Goal: Task Accomplishment & Management: Complete application form

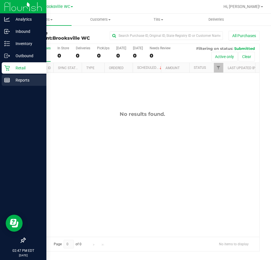
click at [15, 83] on p "Reports" at bounding box center [27, 80] width 34 height 7
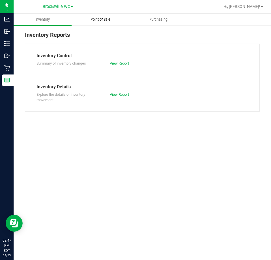
click at [103, 21] on span "Point of Sale" at bounding box center [100, 19] width 35 height 5
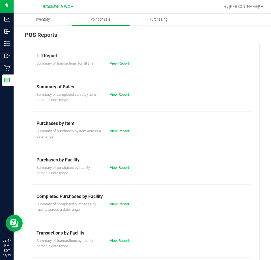
click at [122, 203] on link "View Report" at bounding box center [119, 204] width 19 height 4
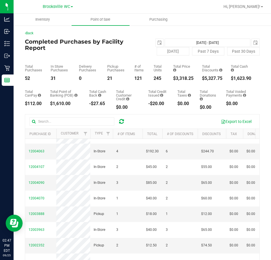
scroll to position [57, 0]
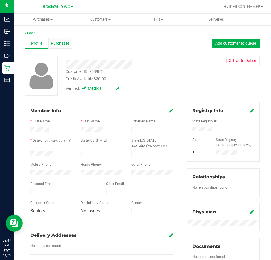
click at [68, 44] on span "Purchases" at bounding box center [60, 44] width 19 height 6
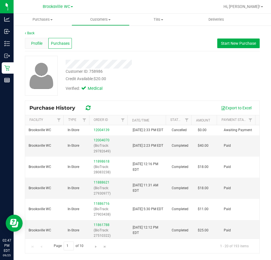
click at [34, 43] on span "Profile" at bounding box center [36, 44] width 11 height 6
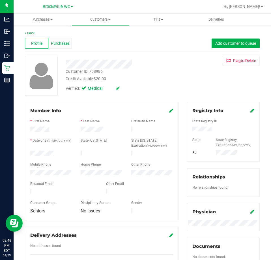
click at [63, 42] on span "Purchases" at bounding box center [60, 44] width 19 height 6
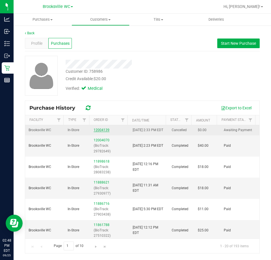
click at [101, 132] on link "12004139" at bounding box center [102, 130] width 16 height 4
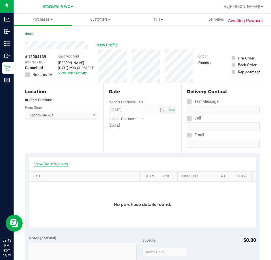
click at [52, 162] on link "View State Registry" at bounding box center [51, 164] width 34 height 6
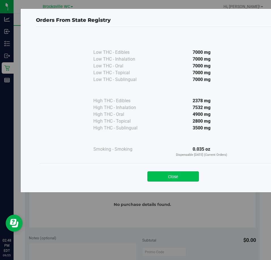
click at [163, 180] on button "Close" at bounding box center [174, 176] width 52 height 10
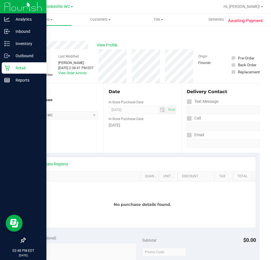
click at [10, 73] on div "Retail" at bounding box center [24, 67] width 45 height 11
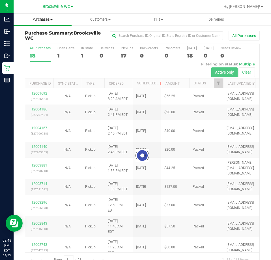
click at [48, 21] on span "Purchases" at bounding box center [43, 19] width 58 height 5
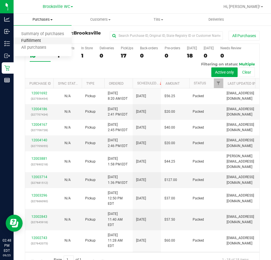
click at [38, 41] on span "Fulfillment" at bounding box center [31, 41] width 35 height 5
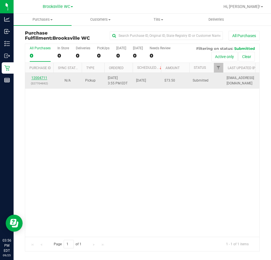
click at [35, 78] on link "12004711" at bounding box center [39, 78] width 16 height 4
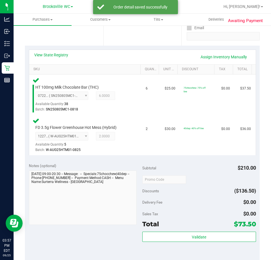
scroll to position [113, 0]
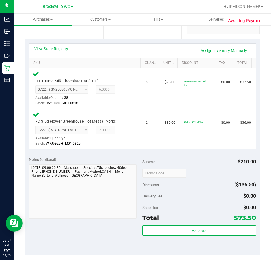
click at [177, 236] on div "Validate" at bounding box center [200, 239] width 114 height 26
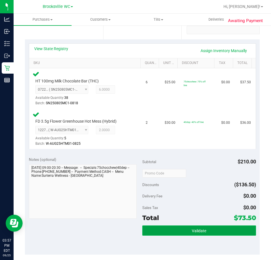
click at [184, 235] on button "Validate" at bounding box center [200, 231] width 114 height 10
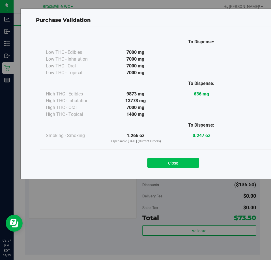
click at [177, 166] on button "Close" at bounding box center [174, 163] width 52 height 10
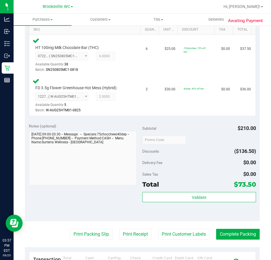
scroll to position [170, 0]
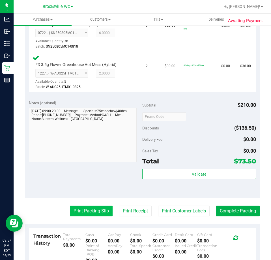
click at [89, 213] on button "Print Packing Slip" at bounding box center [91, 211] width 43 height 11
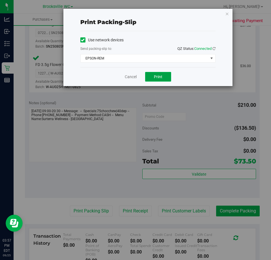
click at [157, 74] on button "Print" at bounding box center [158, 77] width 26 height 10
click at [128, 78] on link "Cancel" at bounding box center [131, 77] width 12 height 6
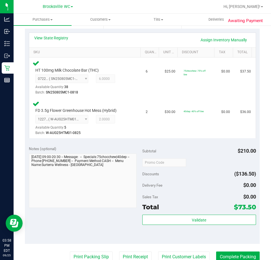
scroll to position [142, 0]
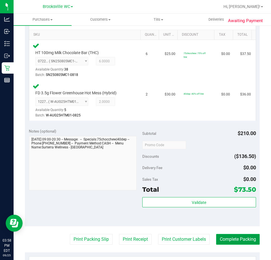
click at [248, 241] on button "Complete Packing" at bounding box center [238, 239] width 44 height 11
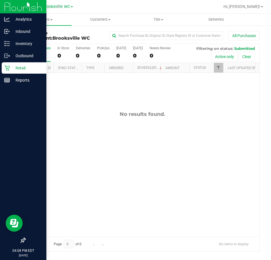
click at [11, 68] on p "Retail" at bounding box center [27, 68] width 34 height 7
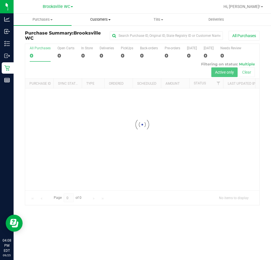
click at [95, 22] on span "Customers" at bounding box center [101, 19] width 58 height 5
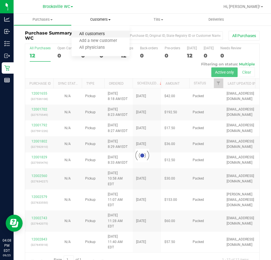
click at [94, 32] on span "All customers" at bounding box center [92, 34] width 41 height 5
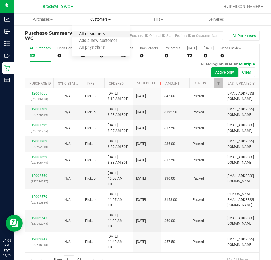
click at [90, 34] on span "All customers" at bounding box center [92, 34] width 41 height 5
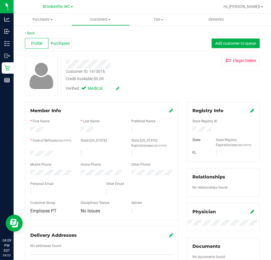
click at [59, 45] on span "Purchases" at bounding box center [60, 44] width 19 height 6
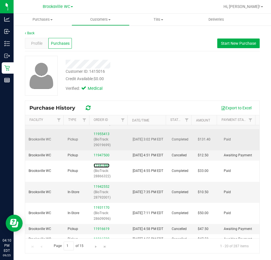
scroll to position [28, 0]
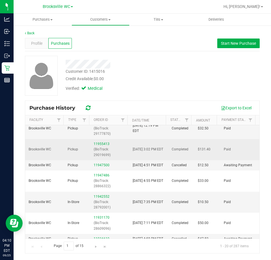
click at [101, 146] on div "11955413 (BioTrack: 29019699)" at bounding box center [110, 149] width 32 height 16
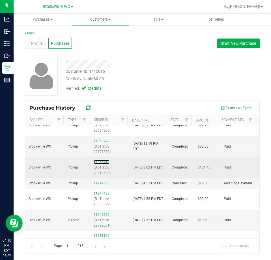
scroll to position [0, 0]
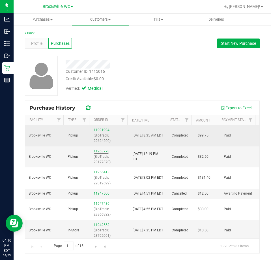
drag, startPoint x: 106, startPoint y: 128, endPoint x: 101, endPoint y: 131, distance: 5.1
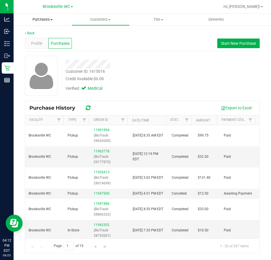
click at [37, 20] on span "Purchases" at bounding box center [43, 19] width 58 height 5
click at [103, 20] on span "Customers" at bounding box center [101, 19] width 58 height 5
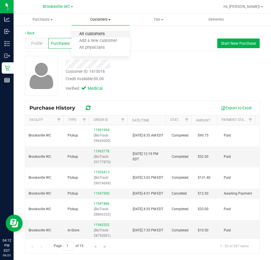
click at [99, 32] on span "All customers" at bounding box center [92, 34] width 41 height 5
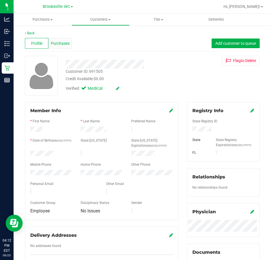
click at [60, 42] on span "Purchases" at bounding box center [60, 44] width 19 height 6
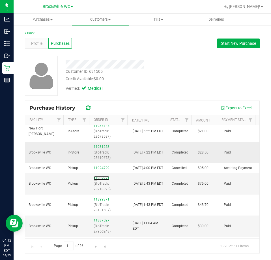
scroll to position [28, 0]
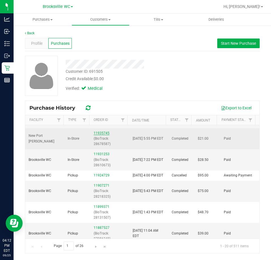
drag, startPoint x: 103, startPoint y: 141, endPoint x: 100, endPoint y: 139, distance: 4.2
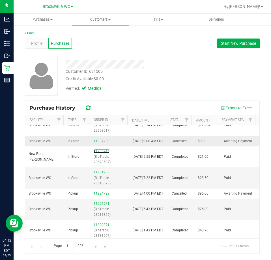
scroll to position [0, 0]
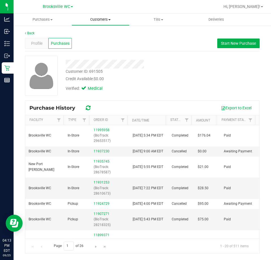
click at [96, 21] on span "Customers" at bounding box center [101, 19] width 58 height 5
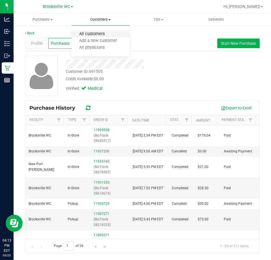
click at [90, 32] on span "All customers" at bounding box center [92, 34] width 41 height 5
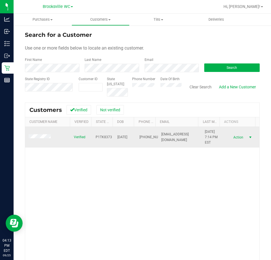
click at [235, 139] on span "Action" at bounding box center [238, 137] width 18 height 8
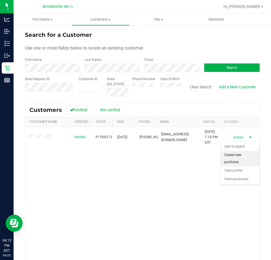
click at [238, 160] on li "Create new purchase" at bounding box center [240, 159] width 39 height 16
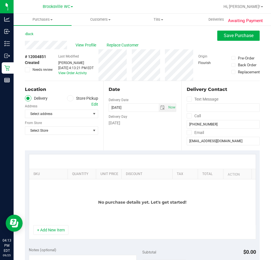
click at [65, 99] on ul "Delivery Store Pickup" at bounding box center [61, 98] width 73 height 7
click at [68, 101] on span at bounding box center [70, 98] width 7 height 7
click at [0, 0] on input "Store Pickup" at bounding box center [0, 0] width 0 height 0
click at [63, 117] on span "Select Store" at bounding box center [58, 114] width 66 height 8
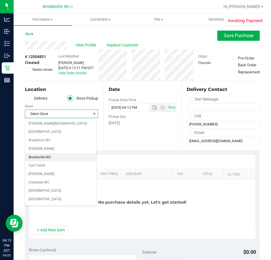
click at [57, 157] on li "Brooksville WC" at bounding box center [60, 157] width 71 height 9
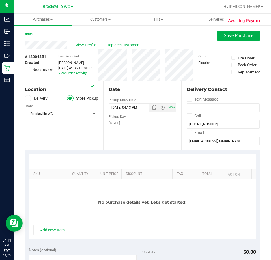
click at [61, 224] on div "No purchase details yet. Let's get started!" at bounding box center [142, 202] width 227 height 46
click at [61, 225] on div "No purchase details yet. Let's get started!" at bounding box center [142, 202] width 227 height 46
click at [60, 228] on button "+ Add New Item" at bounding box center [50, 230] width 35 height 10
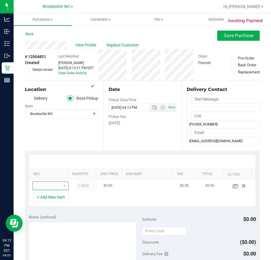
click at [46, 186] on span "NO DATA FOUND" at bounding box center [47, 186] width 28 height 8
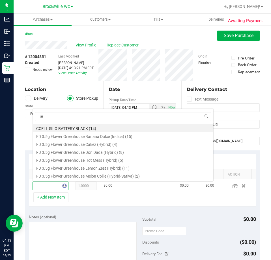
type input "arz"
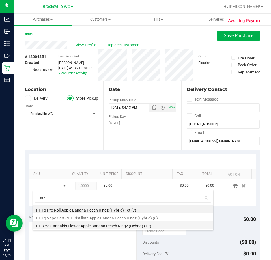
click at [106, 226] on li "FT 3.5g Cannabis Flower Apple Banana Peach Ringz (Hybrid) (17)" at bounding box center [123, 225] width 181 height 8
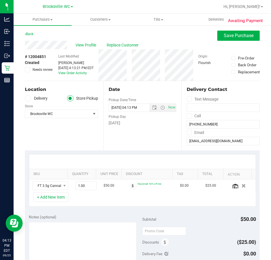
drag, startPoint x: 119, startPoint y: 197, endPoint x: 91, endPoint y: 199, distance: 28.4
click at [119, 198] on div "+ Add New Item" at bounding box center [143, 199] width 228 height 14
click at [85, 188] on span "1.00 1" at bounding box center [86, 186] width 22 height 9
click at [85, 188] on input "1" at bounding box center [86, 186] width 21 height 8
type input "4"
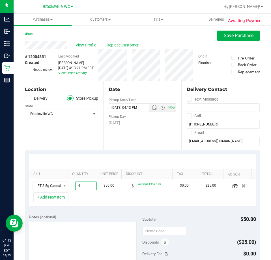
type input "4.00"
click at [109, 219] on div "Notes (optional)" at bounding box center [86, 217] width 114 height 6
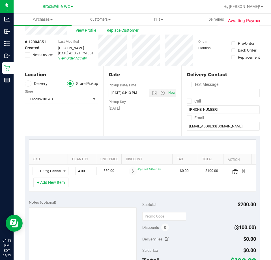
scroll to position [28, 0]
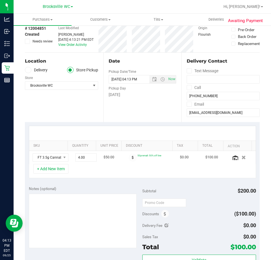
click at [165, 208] on div "Subtotal $200.00 Discounts ($100.00) Delivery Fee $0.00 Sales Tax $0.00 Total $…" at bounding box center [200, 233] width 114 height 94
click at [164, 214] on icon at bounding box center [165, 214] width 2 height 4
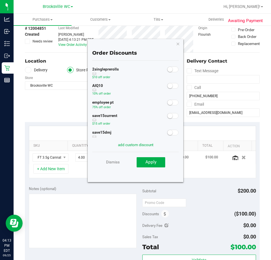
click at [167, 105] on span at bounding box center [172, 103] width 11 height 6
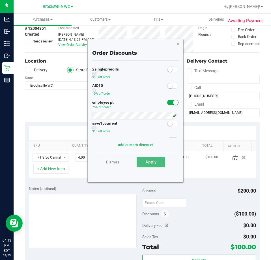
click at [153, 163] on span "Apply" at bounding box center [151, 162] width 11 height 5
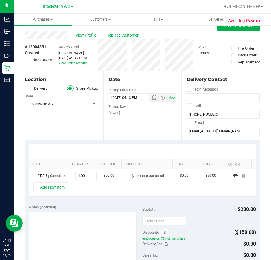
scroll to position [0, 0]
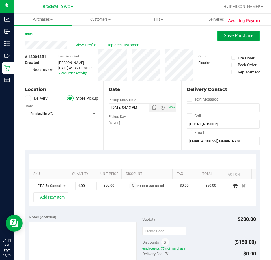
click at [227, 32] on button "Save Purchase" at bounding box center [239, 36] width 43 height 10
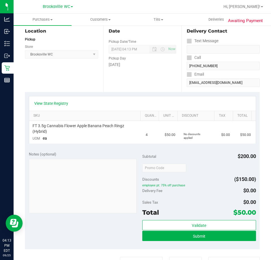
scroll to position [113, 0]
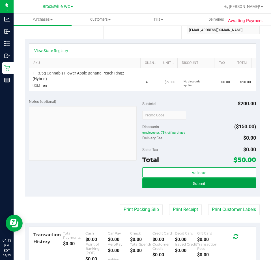
click at [204, 182] on button "Submit" at bounding box center [200, 183] width 114 height 10
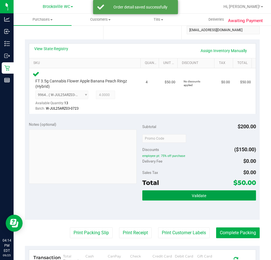
click at [163, 197] on button "Validate" at bounding box center [200, 195] width 114 height 10
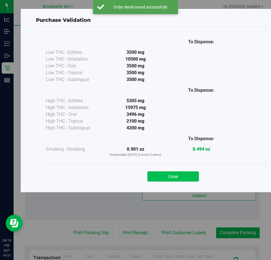
click at [171, 172] on button "Close" at bounding box center [174, 176] width 52 height 10
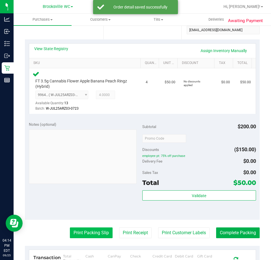
click at [94, 235] on button "Print Packing Slip" at bounding box center [91, 233] width 43 height 11
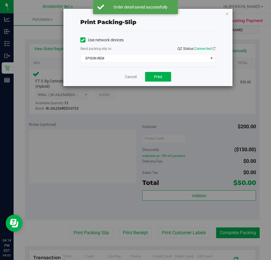
click at [157, 63] on div "Use network devices Send packing-slip to: QZ Status: Connected EPSON-REM Choose…" at bounding box center [147, 49] width 135 height 36
click at [157, 78] on span "Print" at bounding box center [158, 77] width 9 height 5
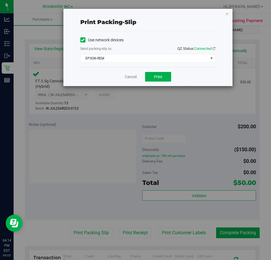
click at [122, 73] on div "Cancel Print" at bounding box center [147, 76] width 135 height 19
click at [125, 78] on link "Cancel" at bounding box center [131, 77] width 12 height 6
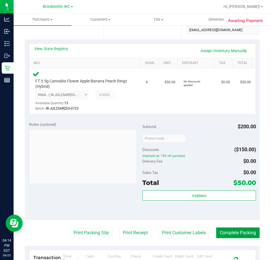
click at [218, 230] on button "Complete Packing" at bounding box center [238, 233] width 44 height 11
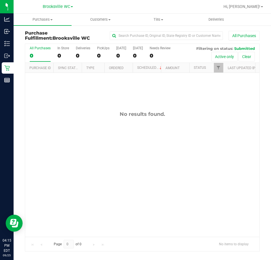
click at [254, 95] on div "No results found." at bounding box center [142, 174] width 235 height 202
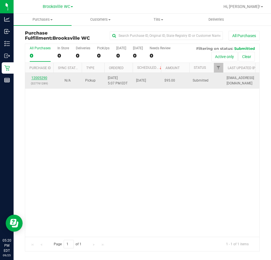
click at [41, 78] on link "12005290" at bounding box center [39, 78] width 16 height 4
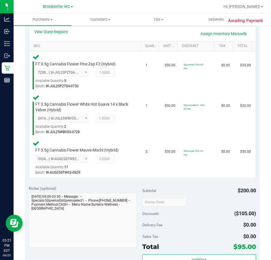
scroll to position [170, 0]
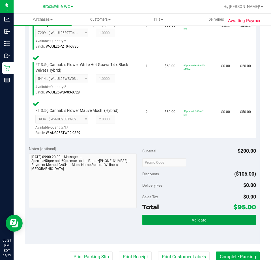
click at [170, 222] on button "Validate" at bounding box center [200, 220] width 114 height 10
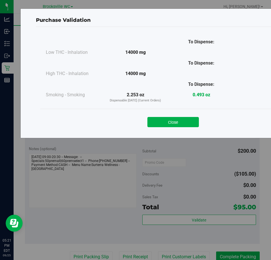
click at [168, 117] on button "Close" at bounding box center [174, 122] width 52 height 10
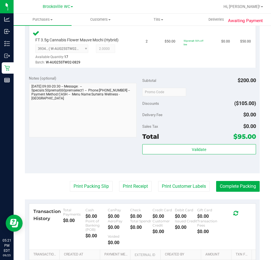
scroll to position [283, 0]
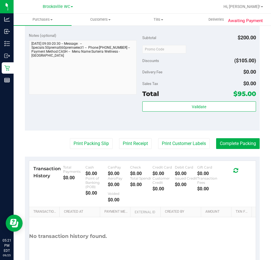
click at [96, 150] on purchase-details "Back Edit Purchase Cancel Purchase View Profile # 12005290 BioTrack ID: - Submi…" at bounding box center [142, 12] width 235 height 531
click at [96, 146] on button "Print Packing Slip" at bounding box center [91, 143] width 43 height 11
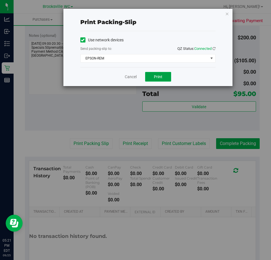
click at [160, 74] on button "Print" at bounding box center [158, 77] width 26 height 10
click at [136, 75] on link "Cancel" at bounding box center [131, 77] width 12 height 6
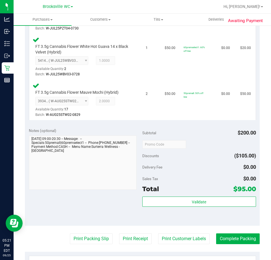
scroll to position [198, 0]
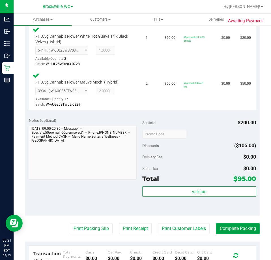
click at [235, 226] on button "Complete Packing" at bounding box center [238, 228] width 44 height 11
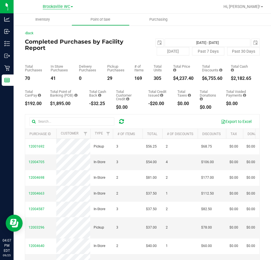
click at [57, 6] on span "Brooksville WC" at bounding box center [56, 6] width 27 height 5
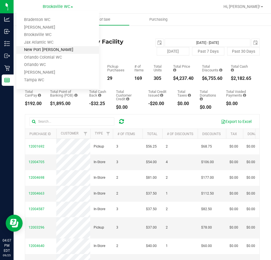
click at [53, 49] on link "New Port [PERSON_NAME]" at bounding box center [57, 50] width 83 height 8
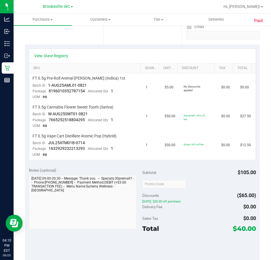
scroll to position [170, 0]
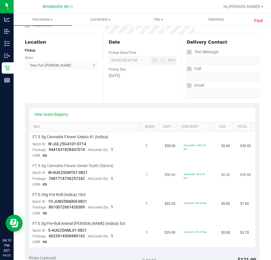
scroll to position [113, 0]
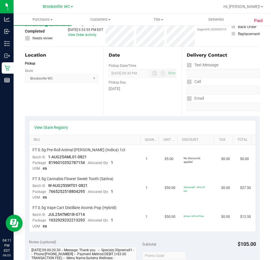
scroll to position [85, 0]
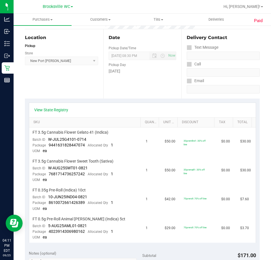
scroll to position [113, 0]
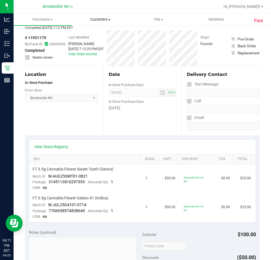
scroll to position [57, 0]
